Goal: Transaction & Acquisition: Purchase product/service

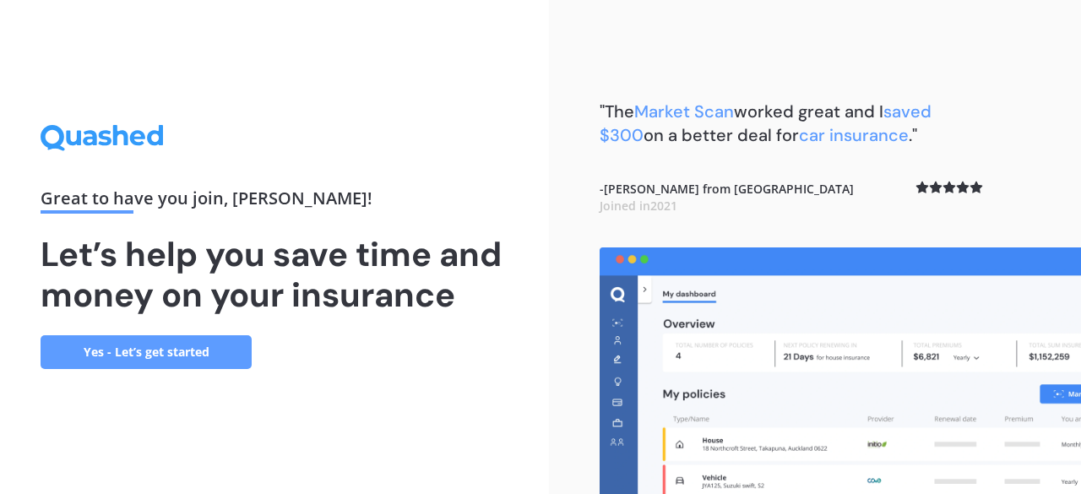
click at [210, 343] on link "Yes - Let’s get started" at bounding box center [146, 352] width 211 height 34
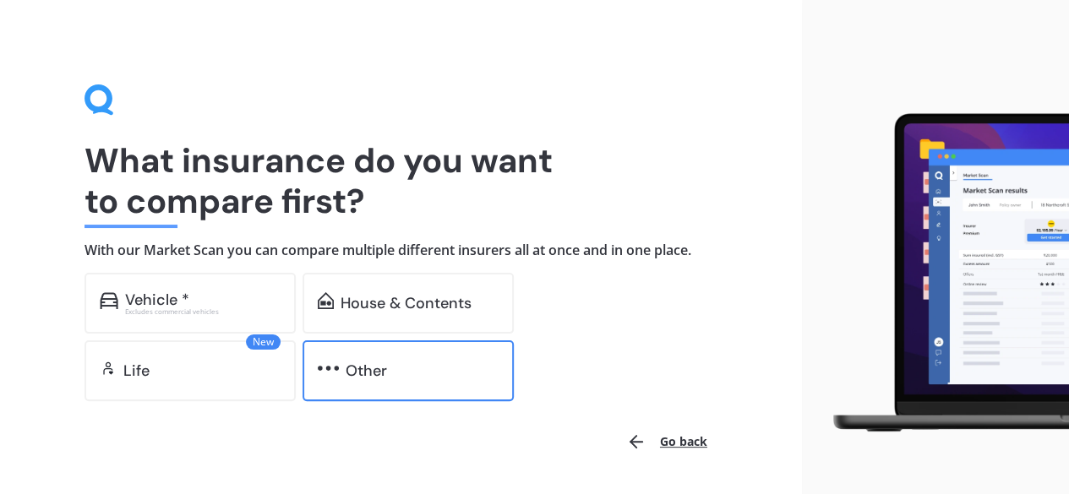
click at [404, 369] on div "Other" at bounding box center [422, 370] width 153 height 17
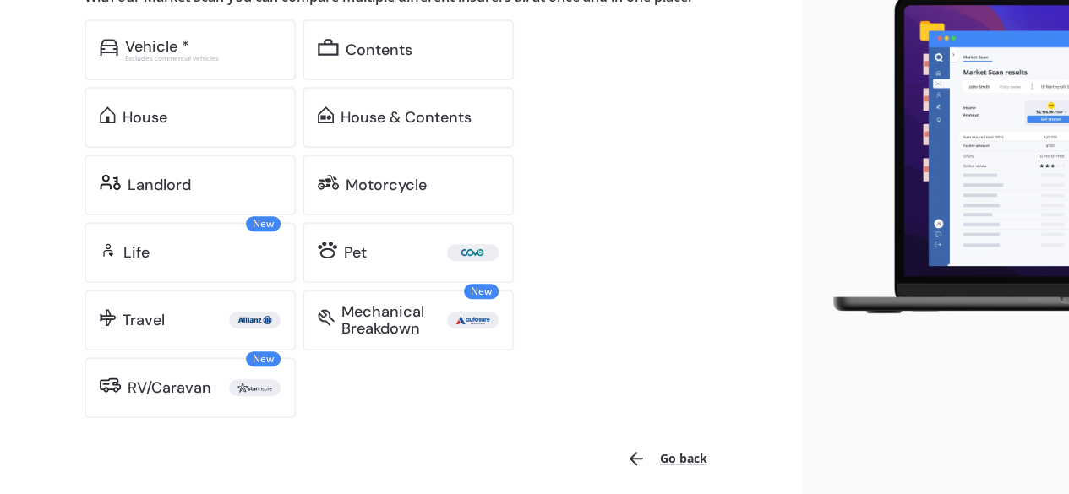
scroll to position [169, 0]
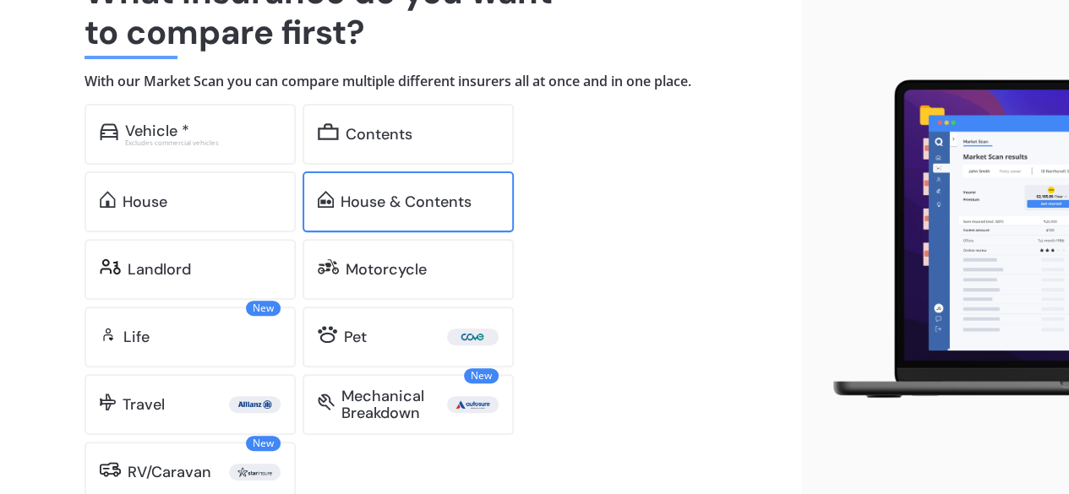
click at [432, 197] on div "House & Contents" at bounding box center [405, 201] width 131 height 17
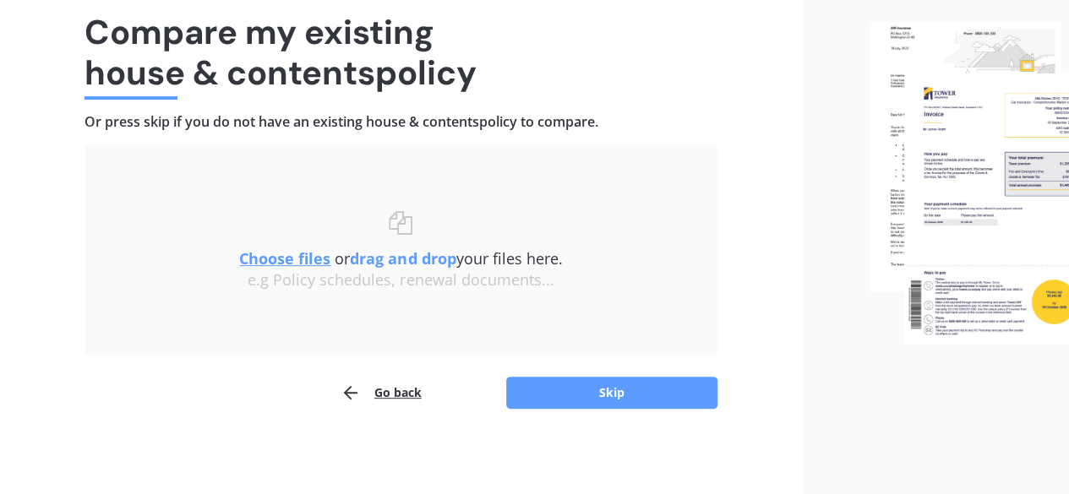
scroll to position [128, 0]
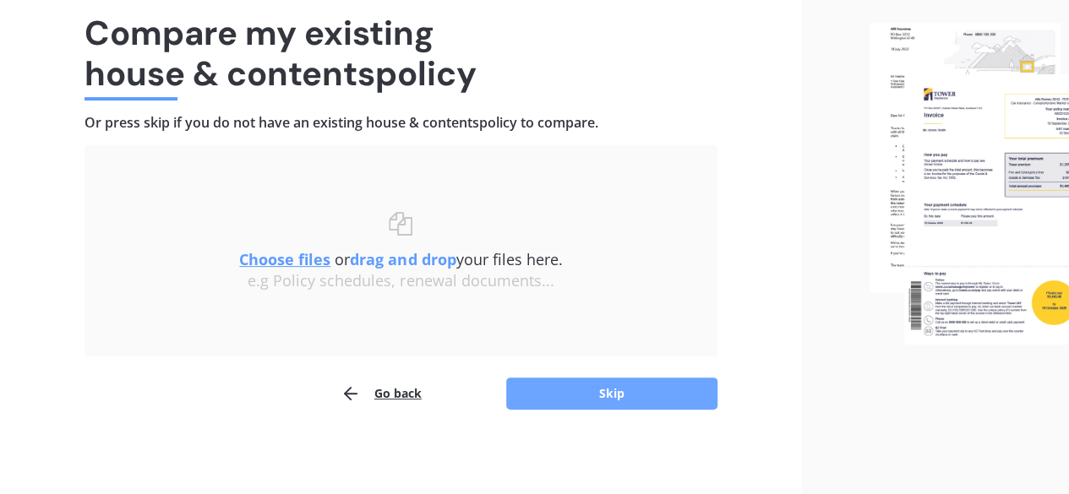
click at [612, 395] on button "Skip" at bounding box center [611, 394] width 211 height 32
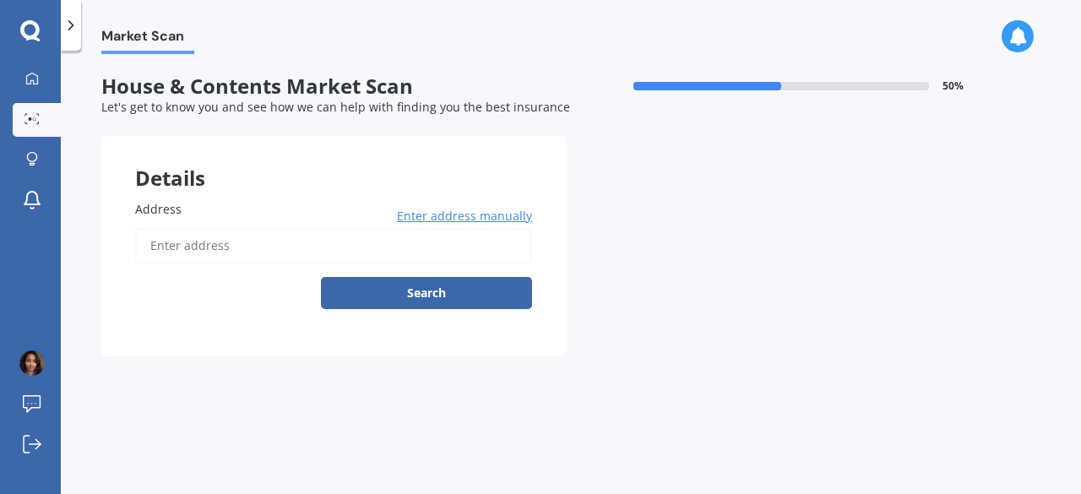
click at [221, 240] on input "Address" at bounding box center [333, 245] width 397 height 35
type input "[STREET_ADDRESS][PERSON_NAME][PERSON_NAME]"
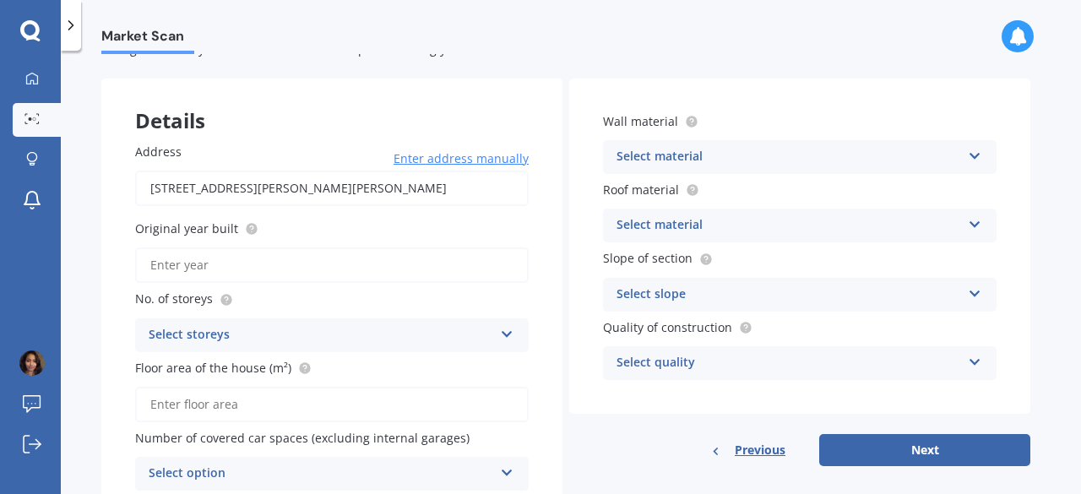
scroll to position [84, 0]
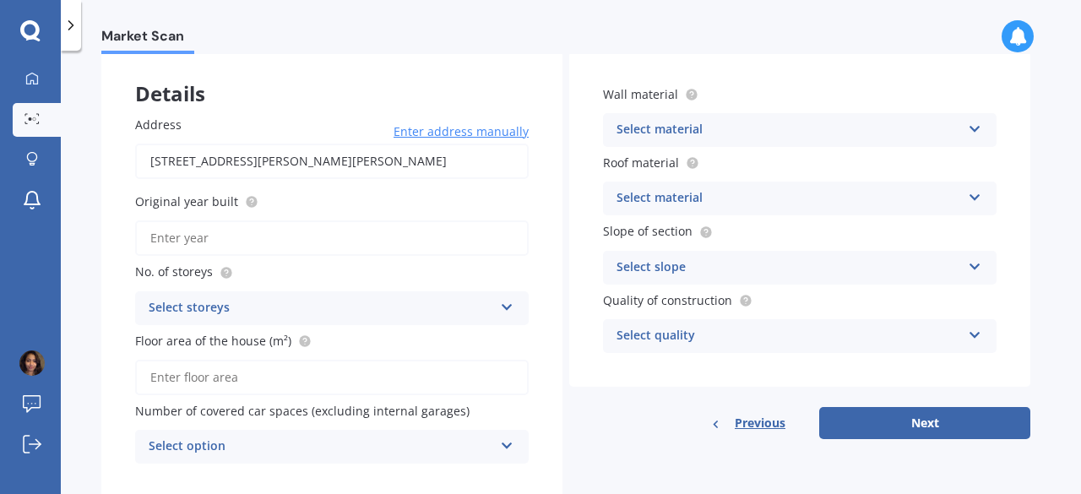
click at [262, 237] on input "Original year built" at bounding box center [332, 237] width 394 height 35
type input "2025"
click at [260, 302] on div "Select storeys" at bounding box center [321, 308] width 345 height 20
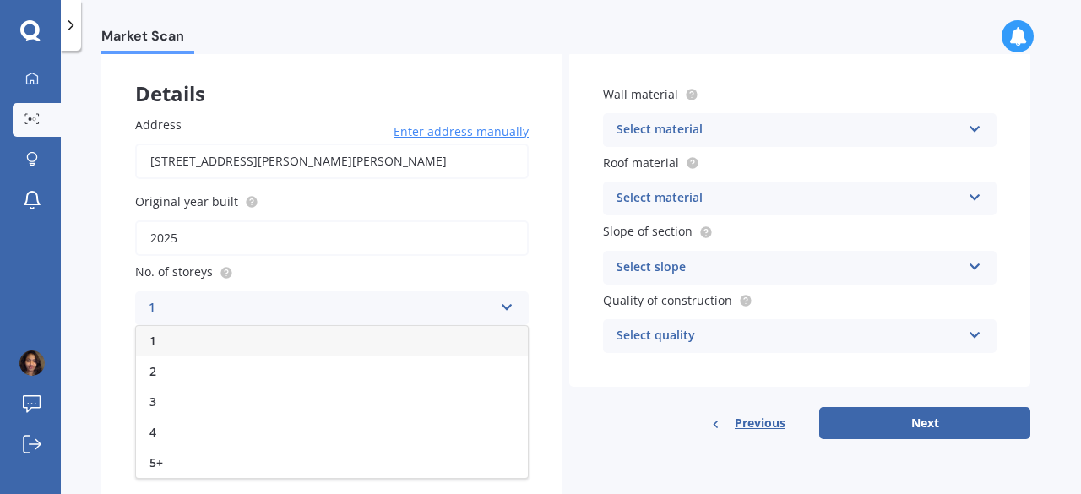
click at [259, 300] on div "1" at bounding box center [321, 308] width 345 height 20
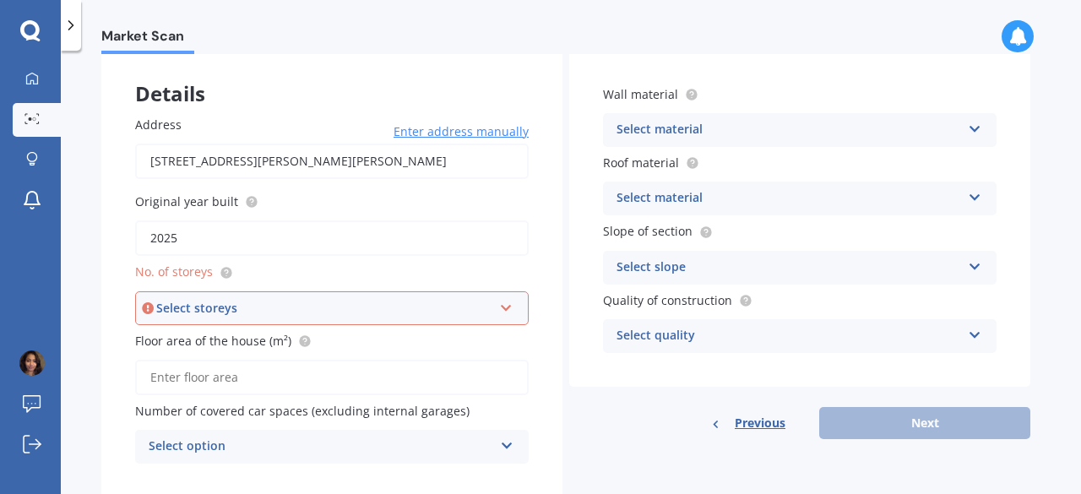
click at [259, 300] on div "Select storeys" at bounding box center [324, 308] width 336 height 19
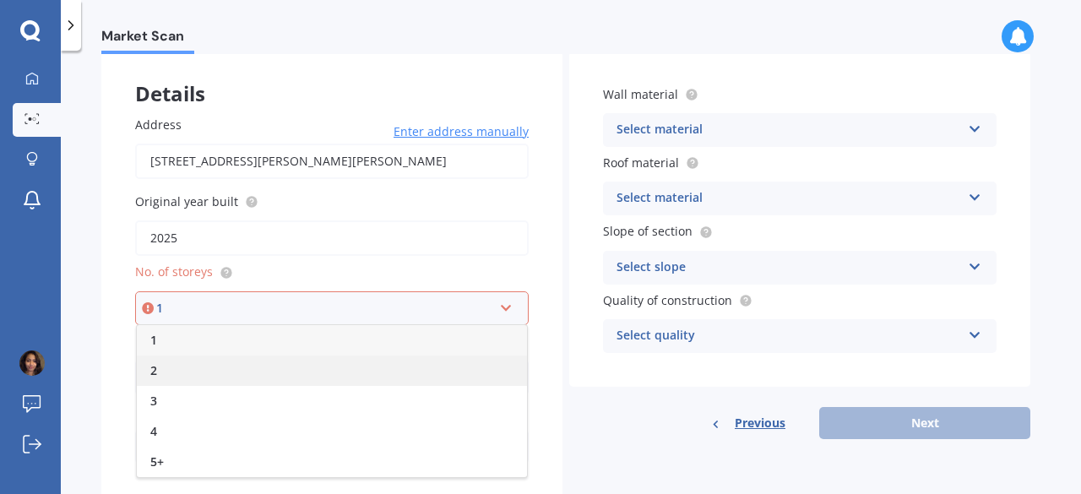
click at [168, 368] on div "2" at bounding box center [332, 371] width 390 height 30
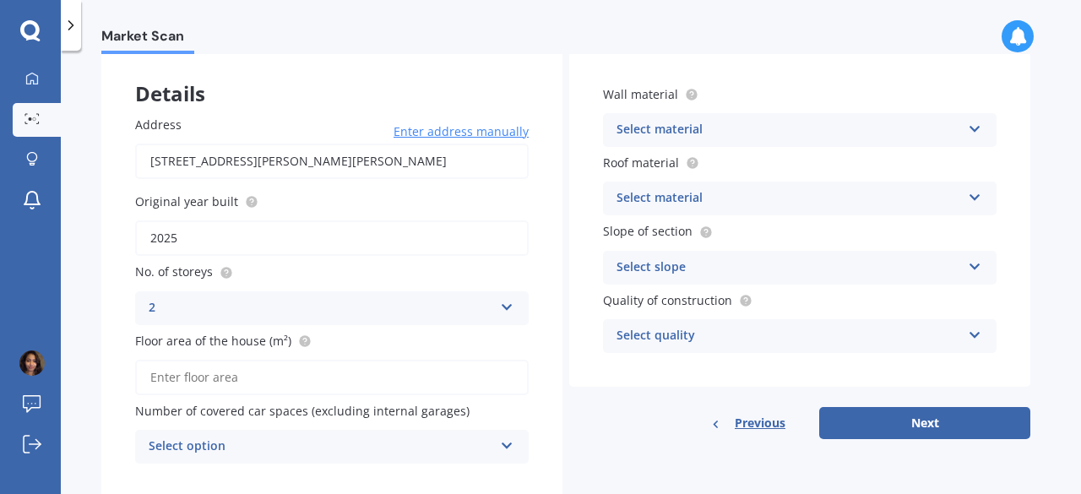
scroll to position [133, 0]
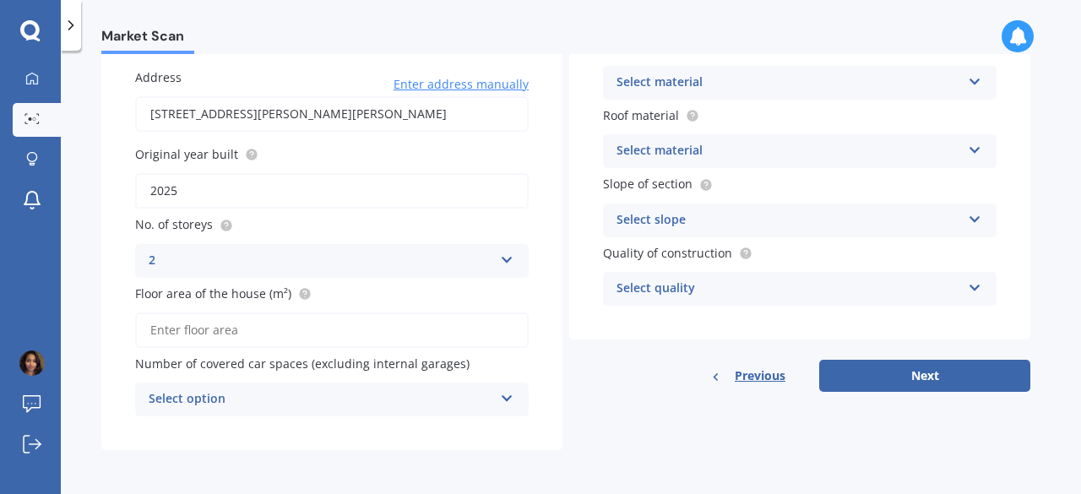
click at [252, 322] on input "Floor area of the house (m²)" at bounding box center [332, 330] width 394 height 35
type input "95"
click at [261, 395] on div "Select option" at bounding box center [321, 399] width 345 height 20
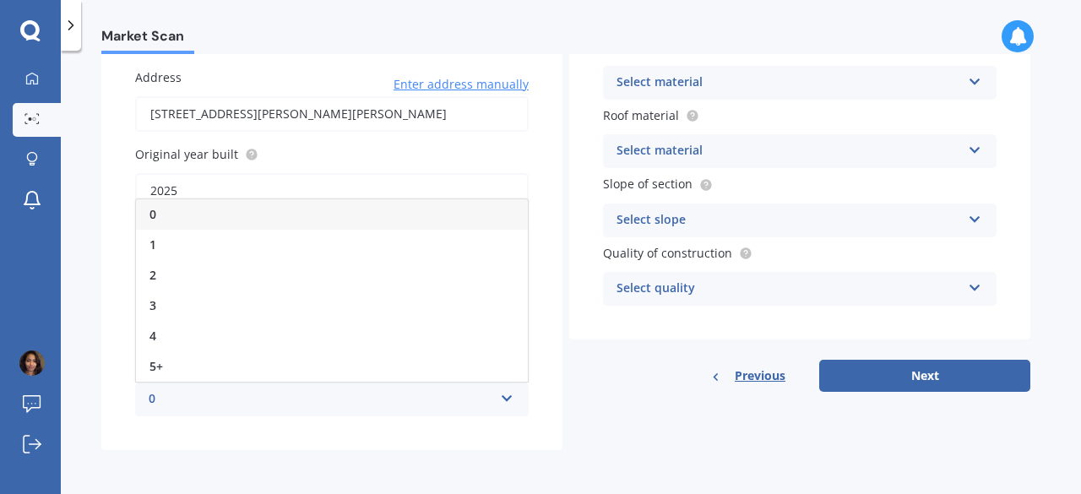
click at [210, 204] on div "0" at bounding box center [332, 214] width 392 height 30
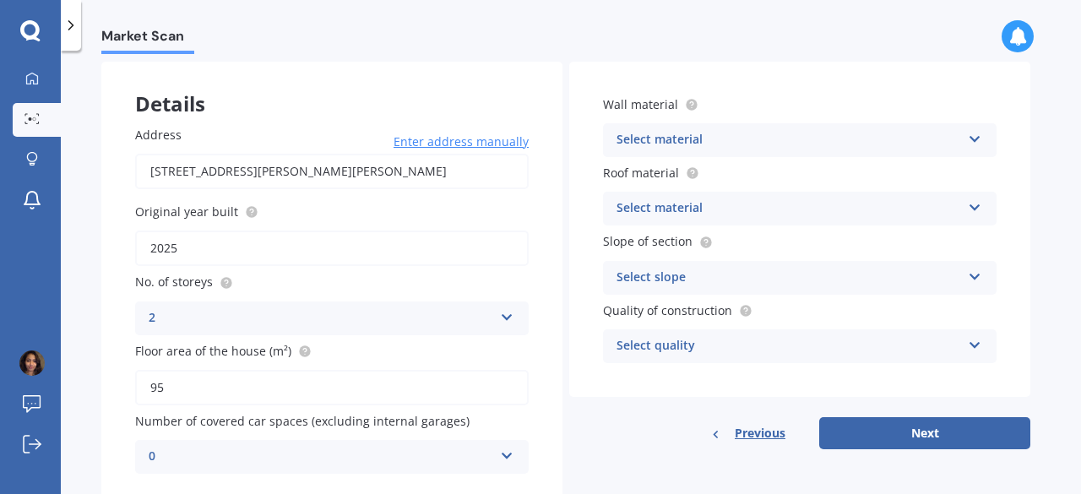
scroll to position [48, 0]
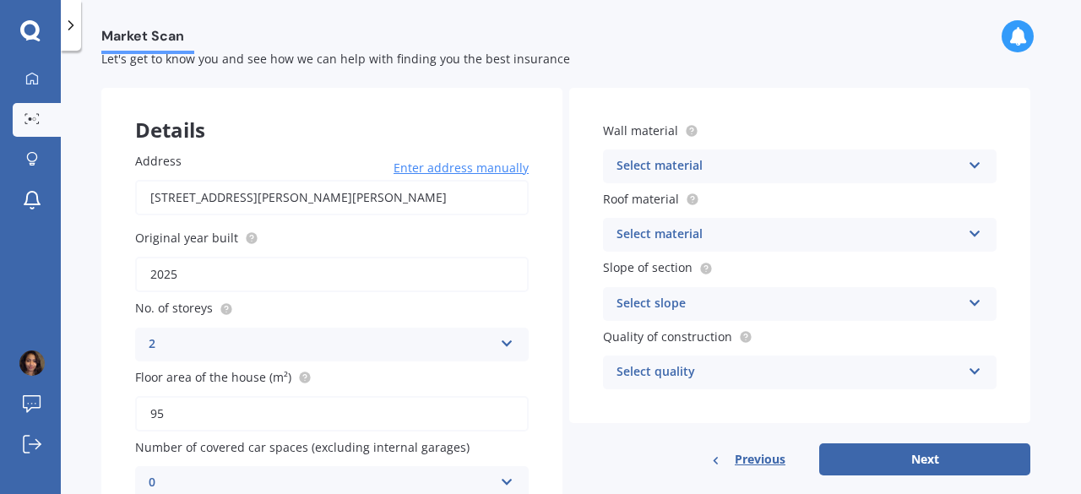
click at [725, 168] on div "Select material" at bounding box center [789, 166] width 345 height 20
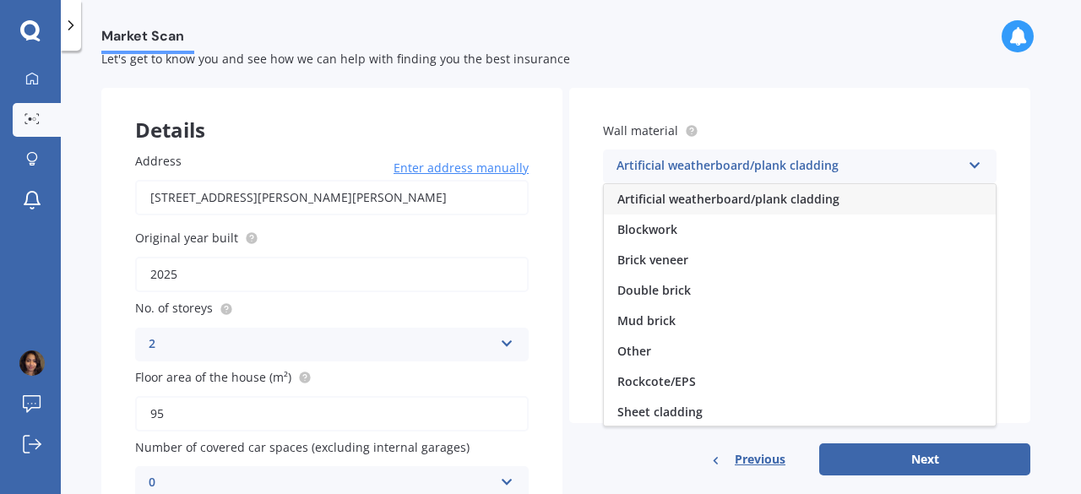
click at [725, 169] on div "Artificial weatherboard/plank cladding" at bounding box center [789, 166] width 345 height 20
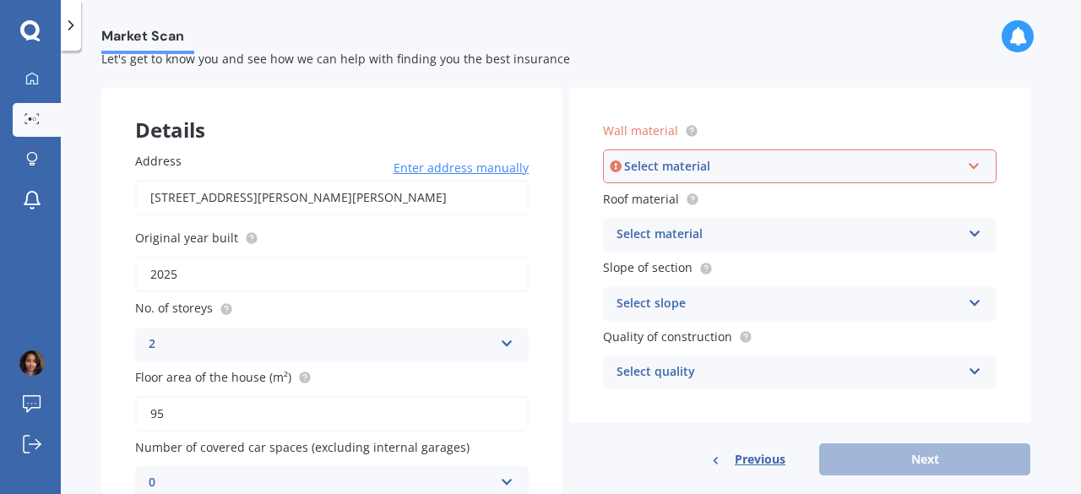
click at [713, 230] on div "Select material" at bounding box center [789, 235] width 345 height 20
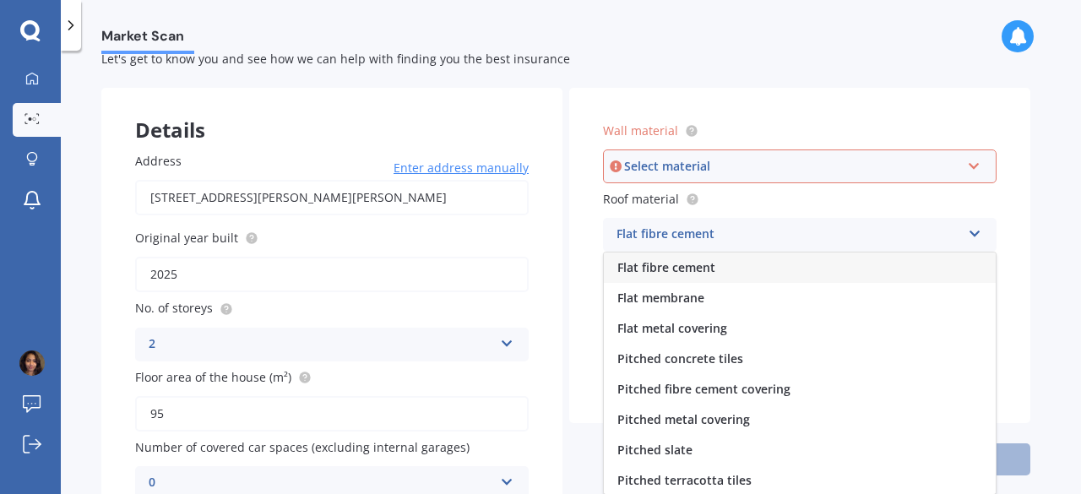
click at [712, 230] on div "Flat fibre cement" at bounding box center [789, 235] width 345 height 20
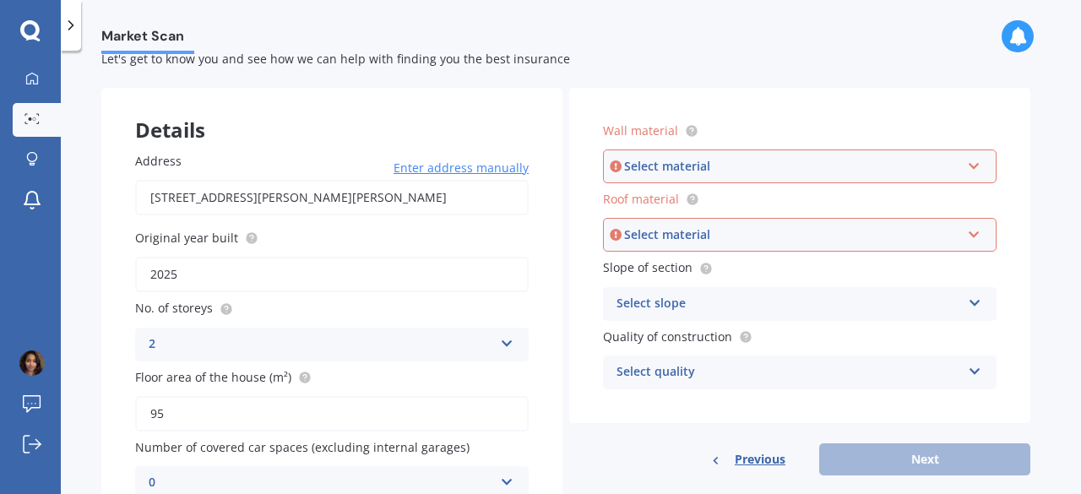
click at [727, 307] on div "Select slope" at bounding box center [789, 304] width 345 height 20
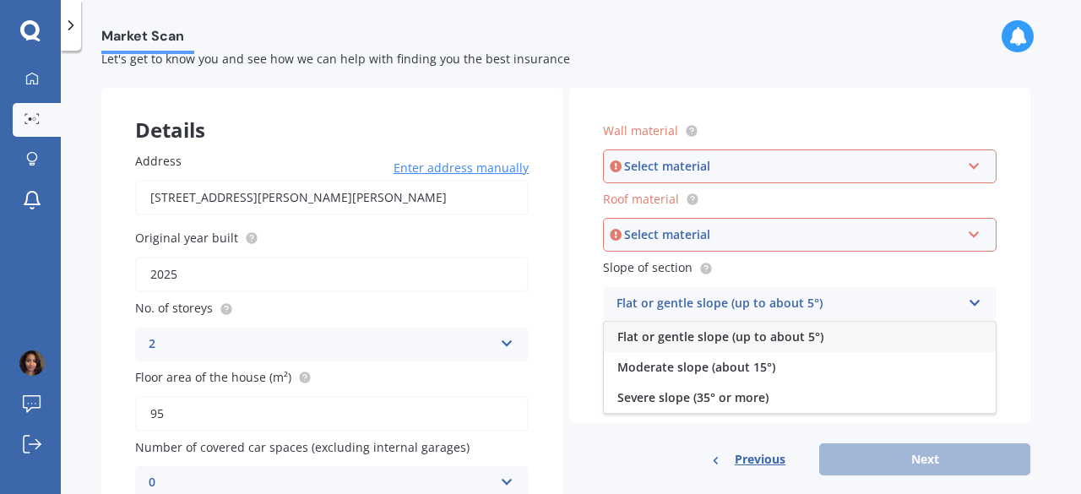
click at [662, 440] on div "Wall material Select material Artificial weatherboard/plank cladding Blockwork …" at bounding box center [799, 282] width 461 height 388
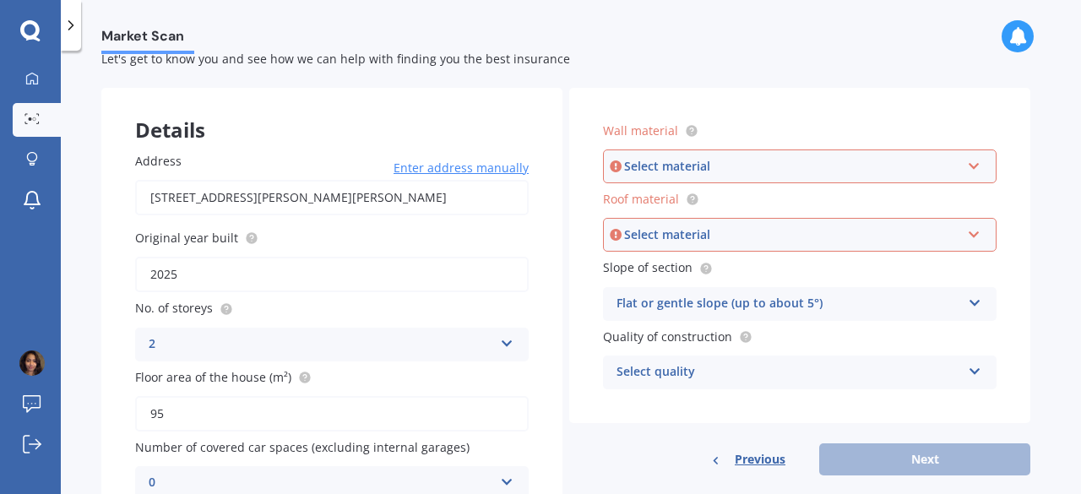
click at [714, 373] on div "Select quality" at bounding box center [789, 372] width 345 height 20
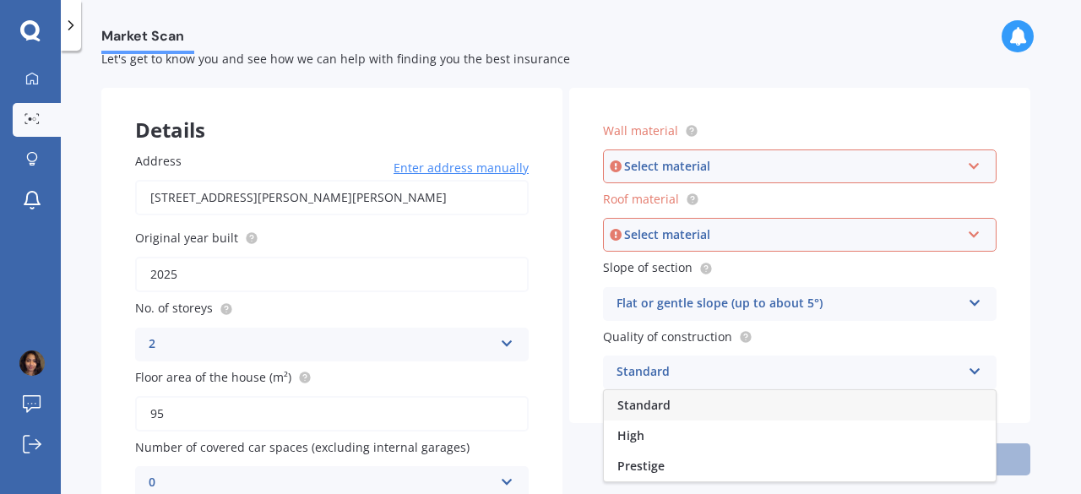
click at [563, 430] on div "Details Address [STREET_ADDRESS][PERSON_NAME][PERSON_NAME] Enter address manual…" at bounding box center [565, 311] width 929 height 446
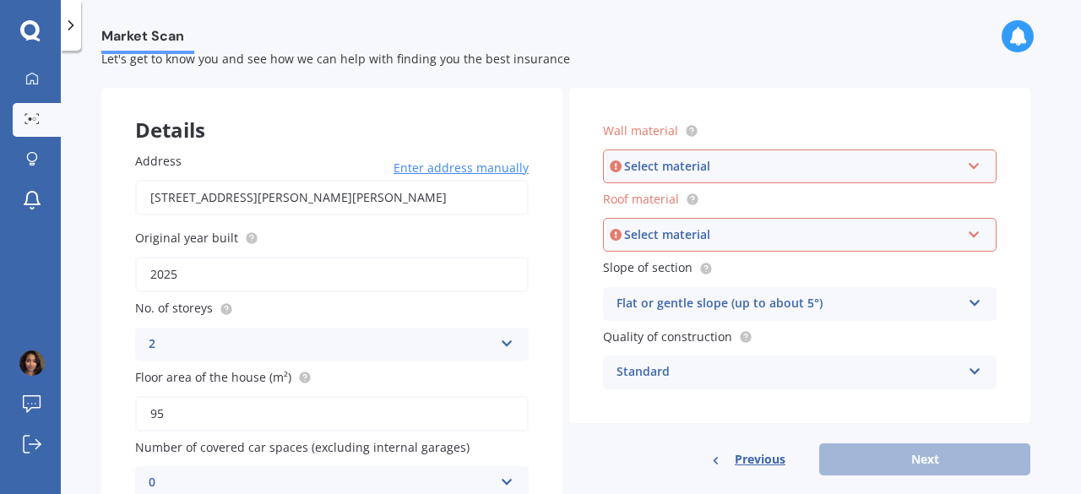
scroll to position [0, 0]
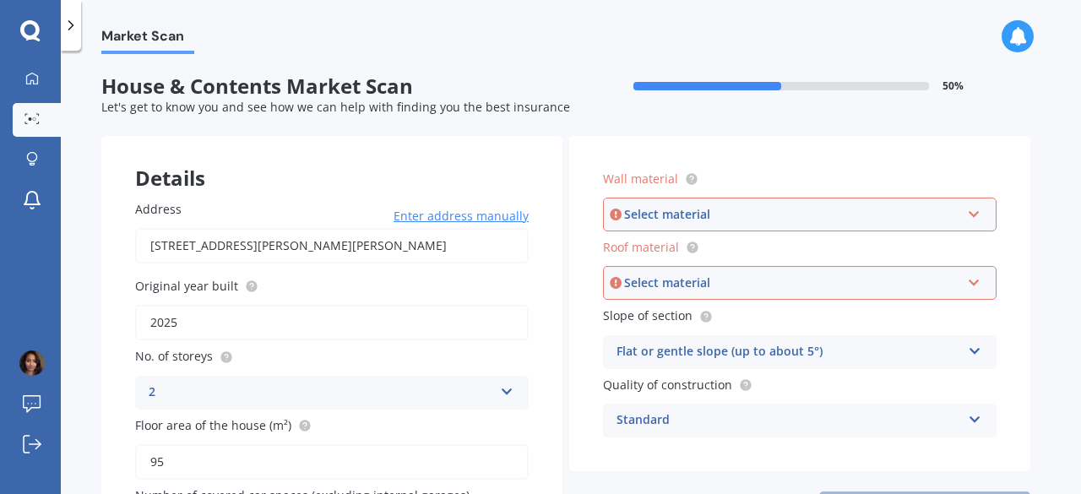
click at [693, 212] on div "Select material" at bounding box center [792, 214] width 336 height 19
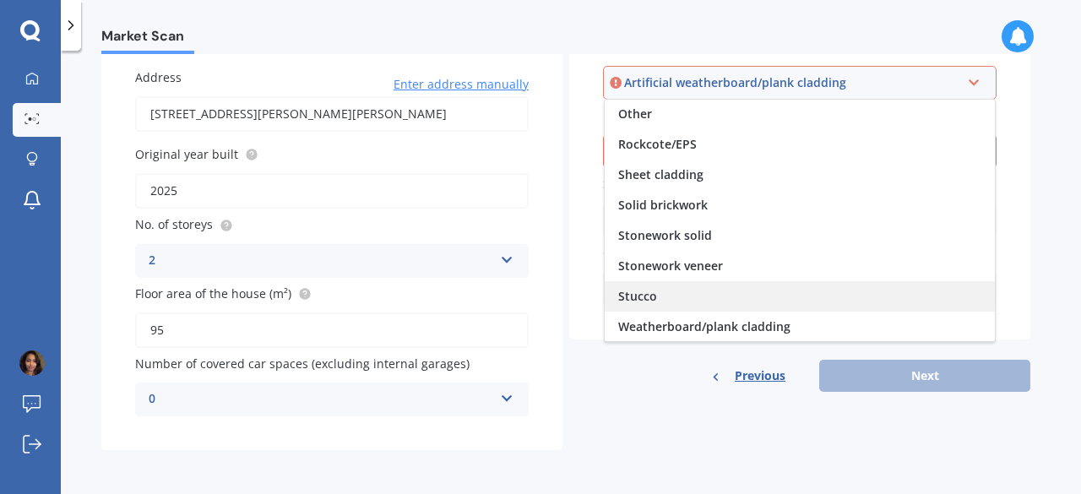
scroll to position [133, 0]
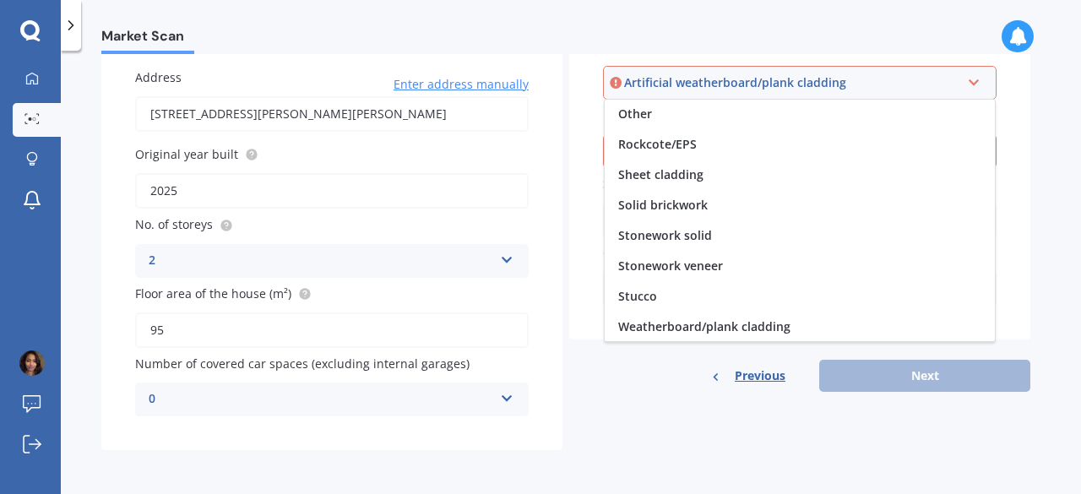
click at [623, 396] on div "Details Address [STREET_ADDRESS][PERSON_NAME][PERSON_NAME] Enter address manual…" at bounding box center [565, 227] width 929 height 446
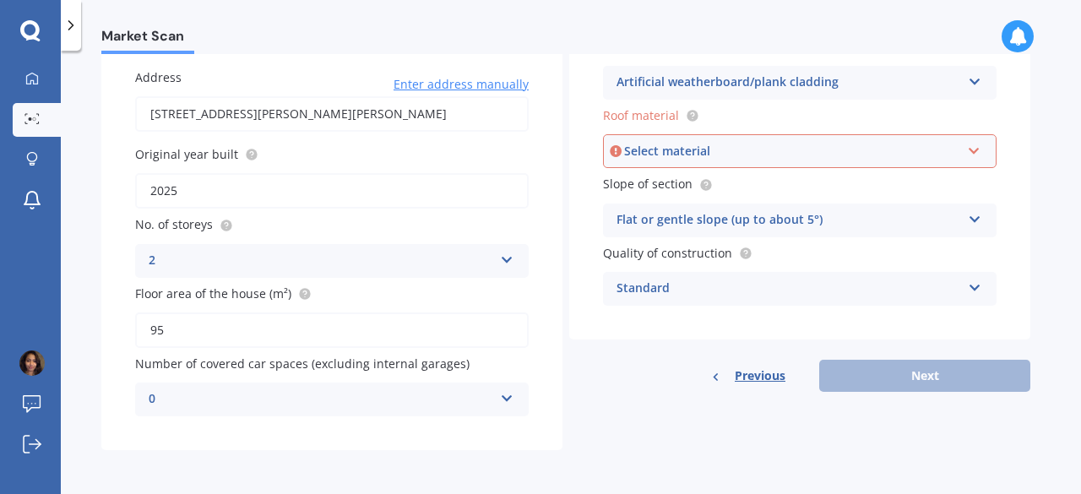
scroll to position [0, 0]
